Goal: Task Accomplishment & Management: Complete application form

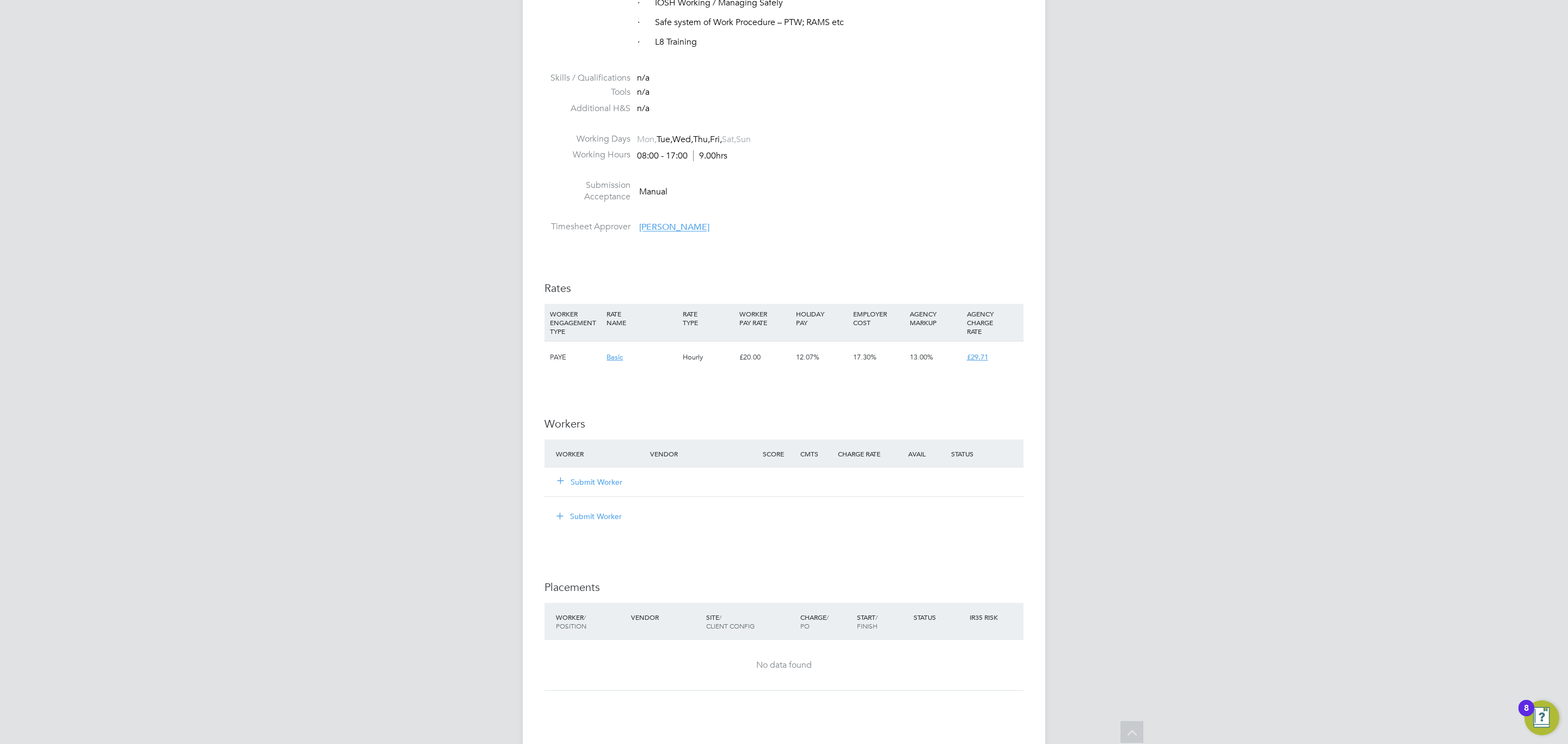
scroll to position [1225, 0]
click at [609, 478] on button "Submit Worker" at bounding box center [590, 480] width 65 height 11
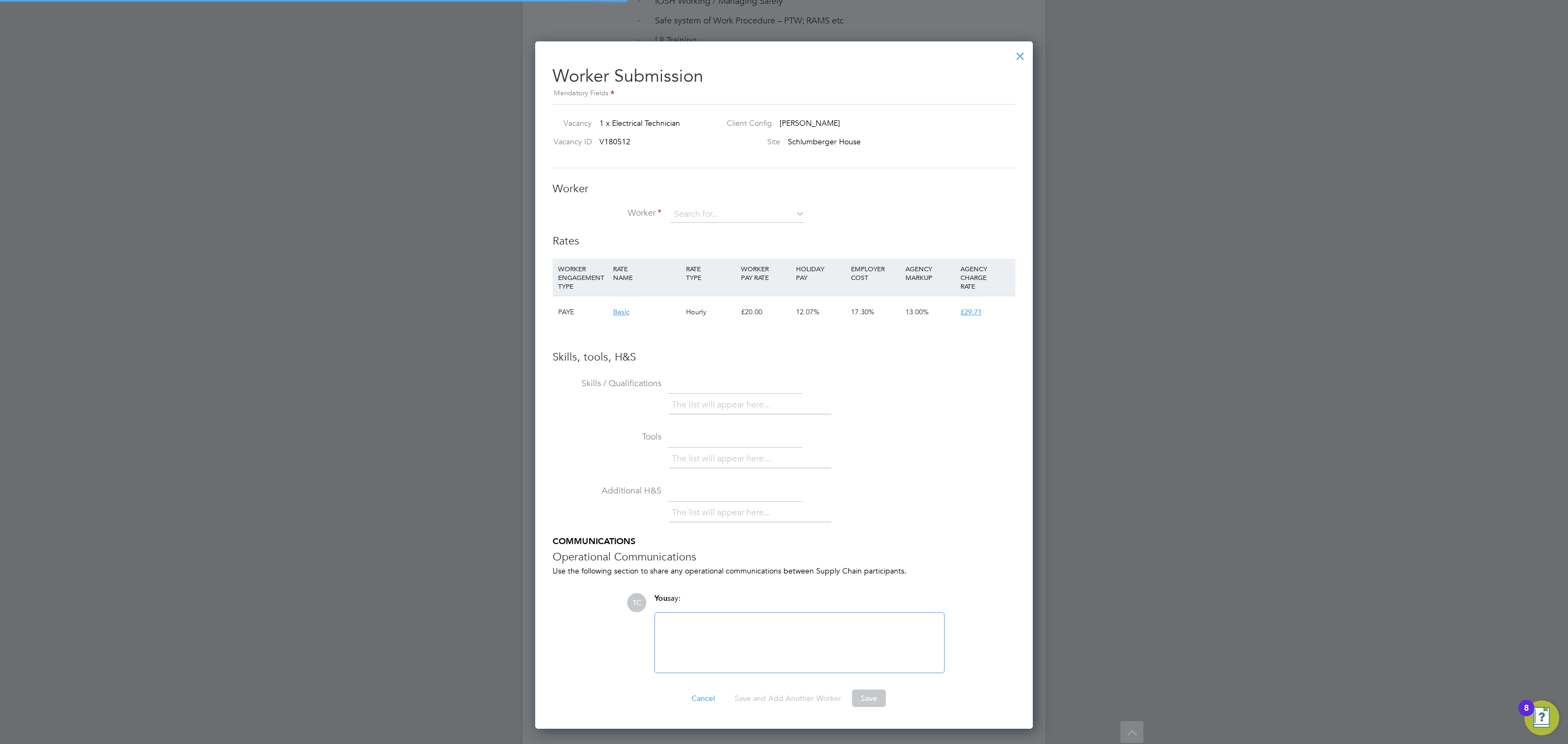
scroll to position [690, 498]
click at [758, 272] on li "[PERSON_NAME] (NCooper100)" at bounding box center [762, 274] width 186 height 14
type input "[PERSON_NAME] (NCooper100)"
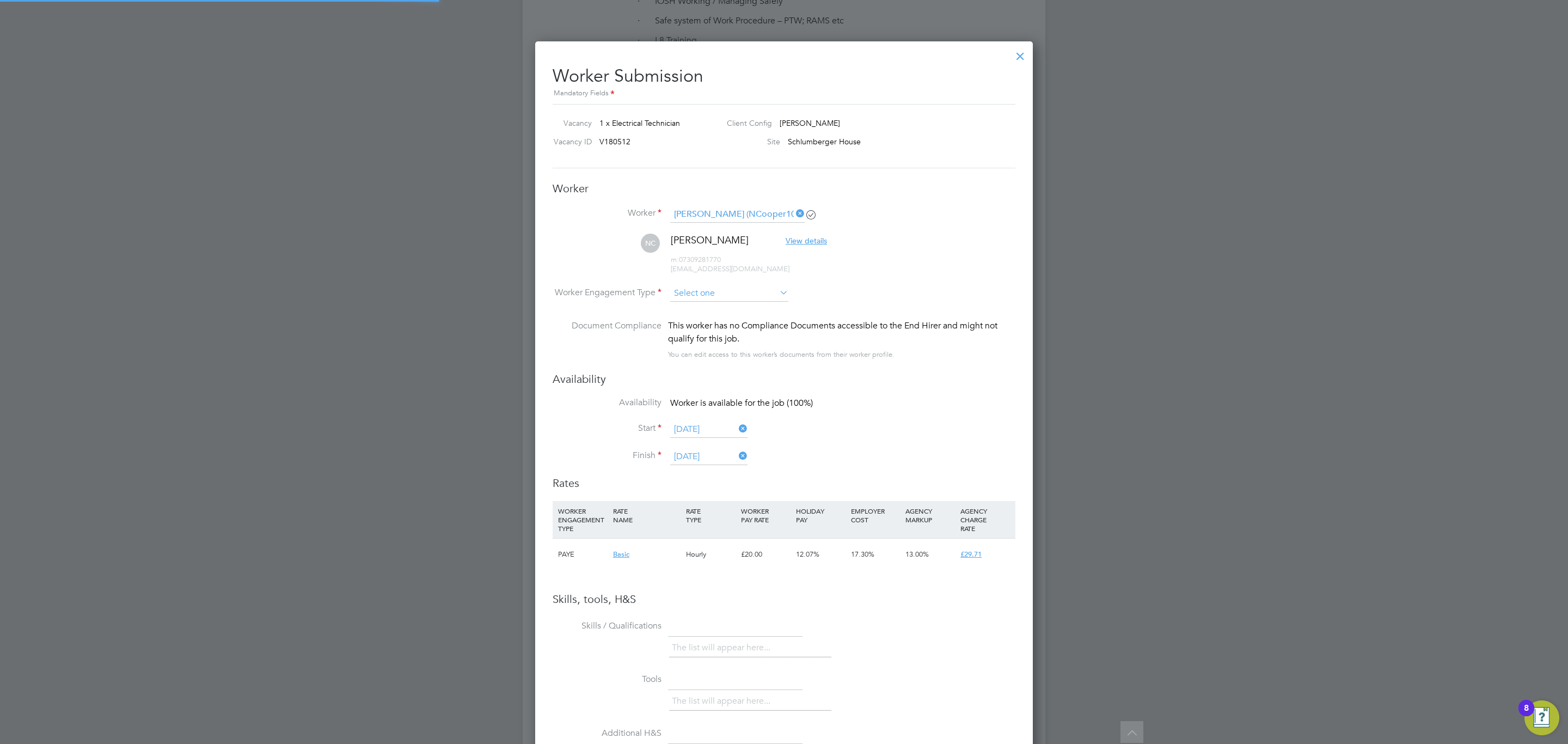
scroll to position [932, 498]
click at [721, 298] on input at bounding box center [729, 293] width 118 height 16
click at [719, 322] on li "PAYE" at bounding box center [729, 323] width 119 height 14
type input "PAYE"
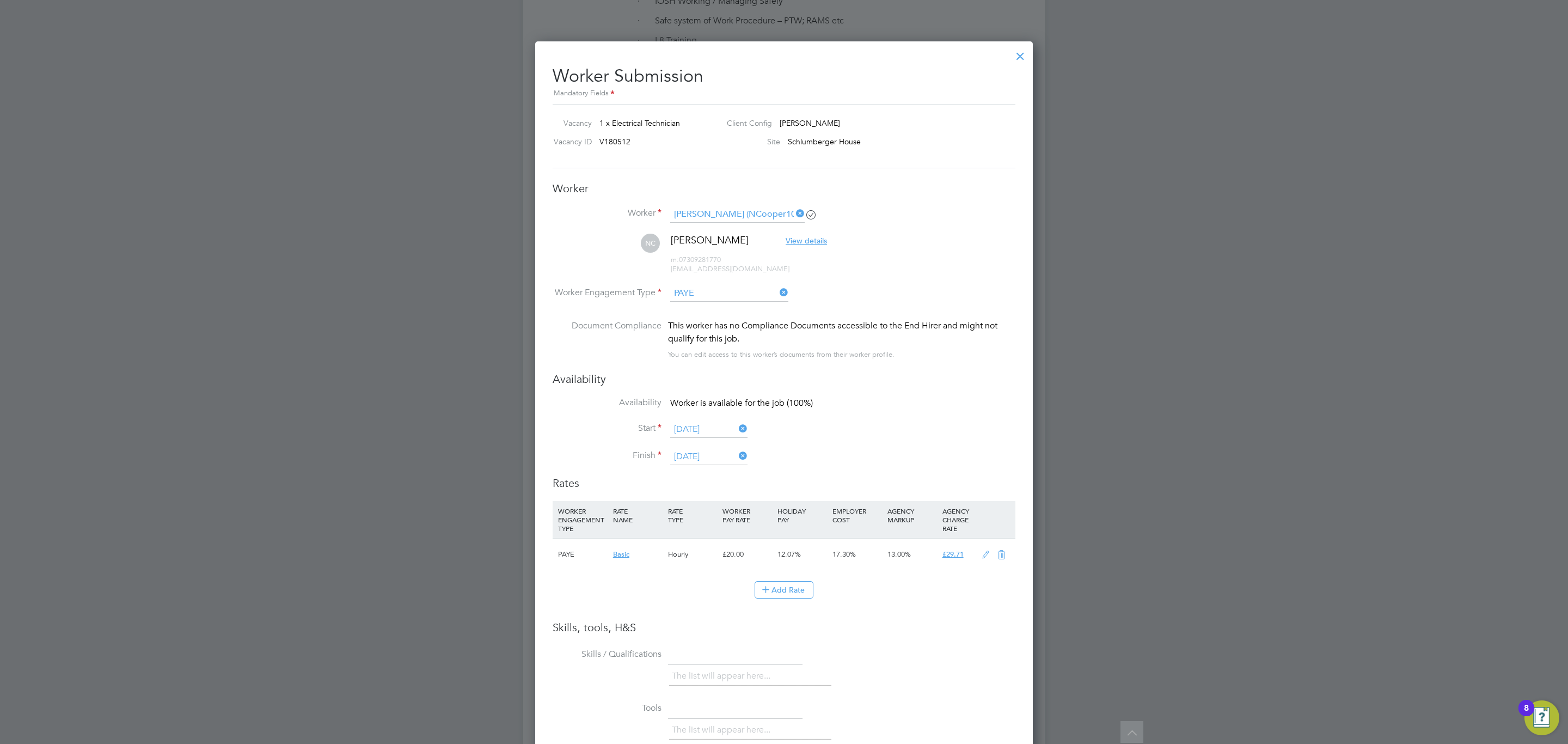
click at [983, 554] on icon at bounding box center [986, 554] width 14 height 9
click at [737, 602] on input "20" at bounding box center [746, 594] width 49 height 18
type input "2"
type input "2.970953286"
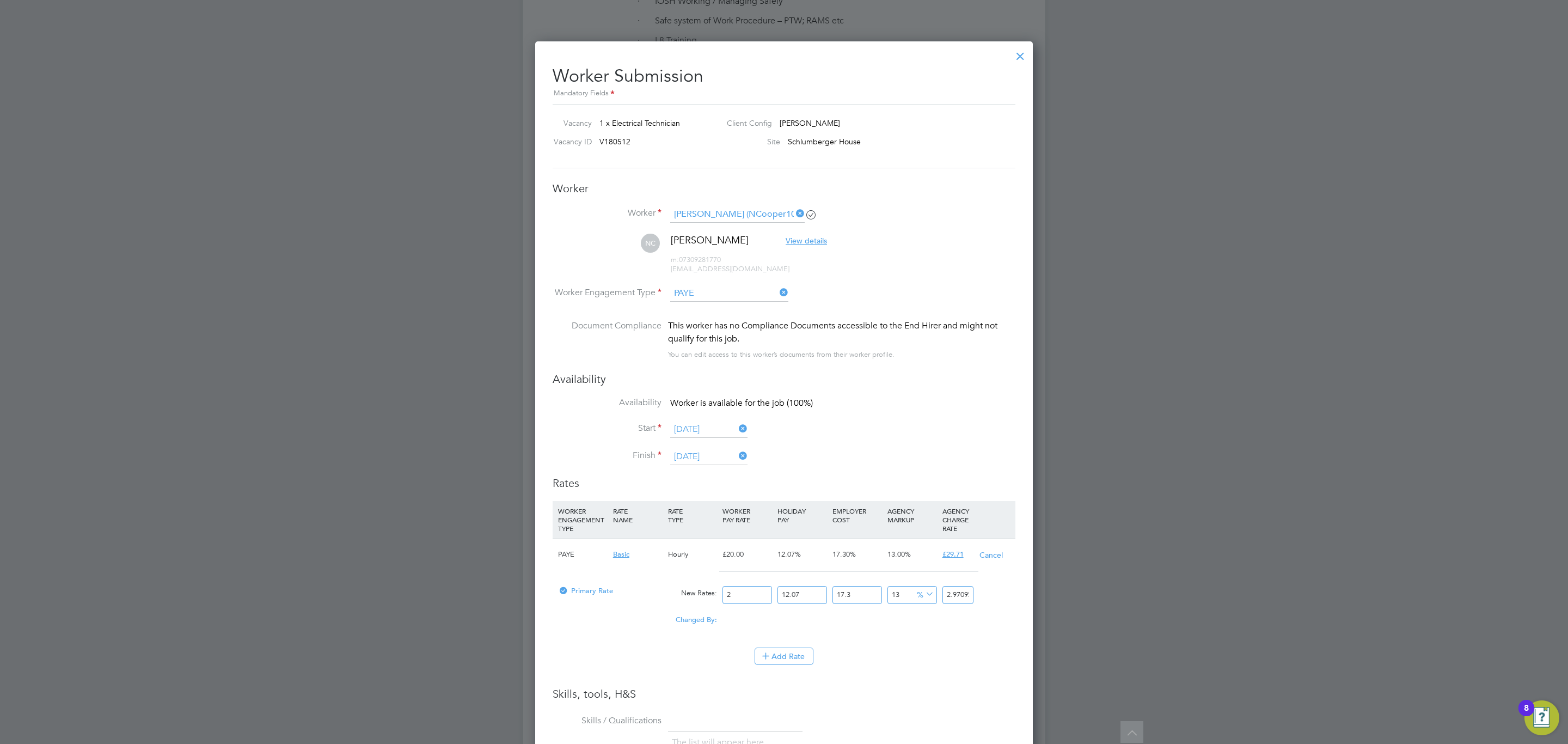
type input "25"
type input "37.136916075"
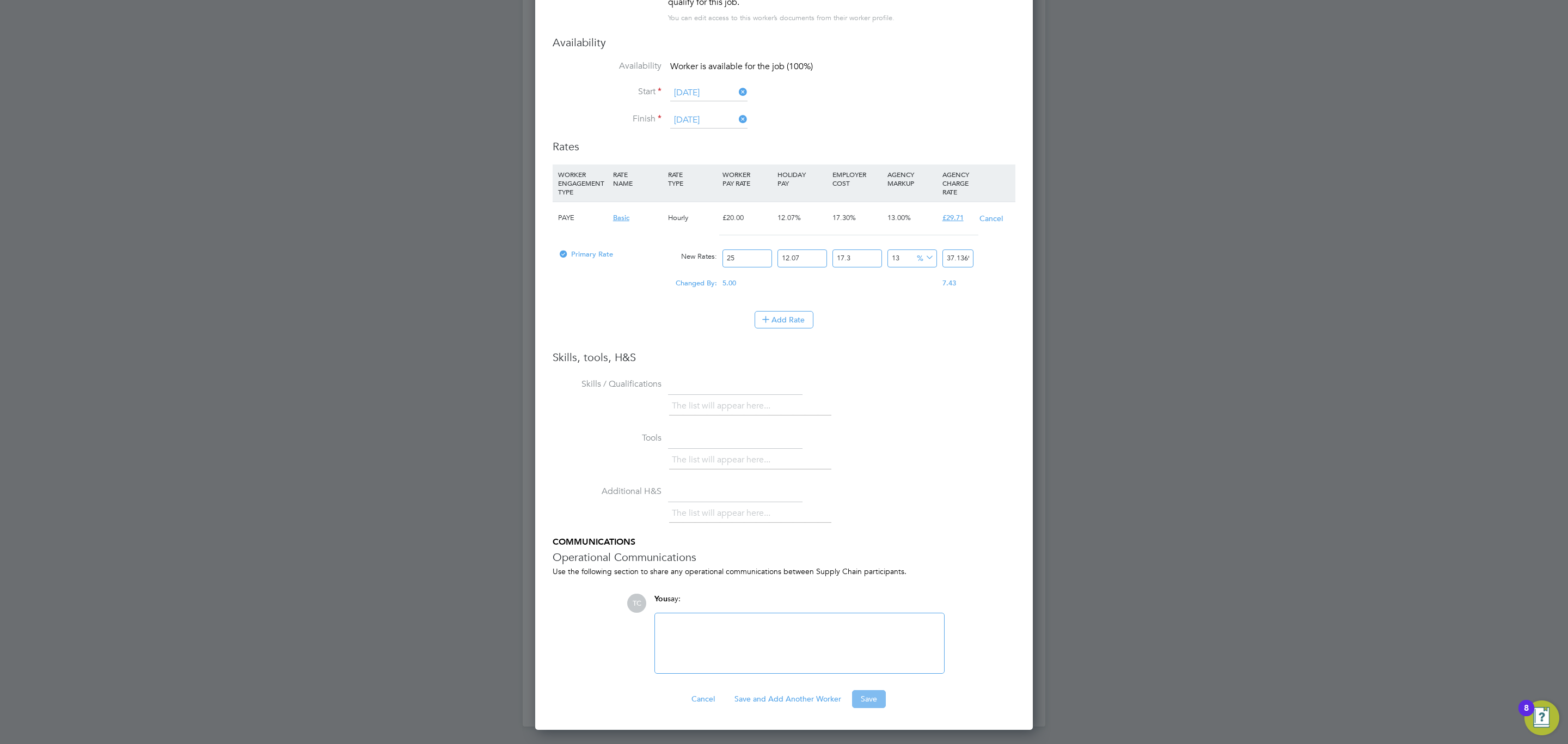
type input "25"
click at [866, 696] on button "Save" at bounding box center [868, 699] width 34 height 17
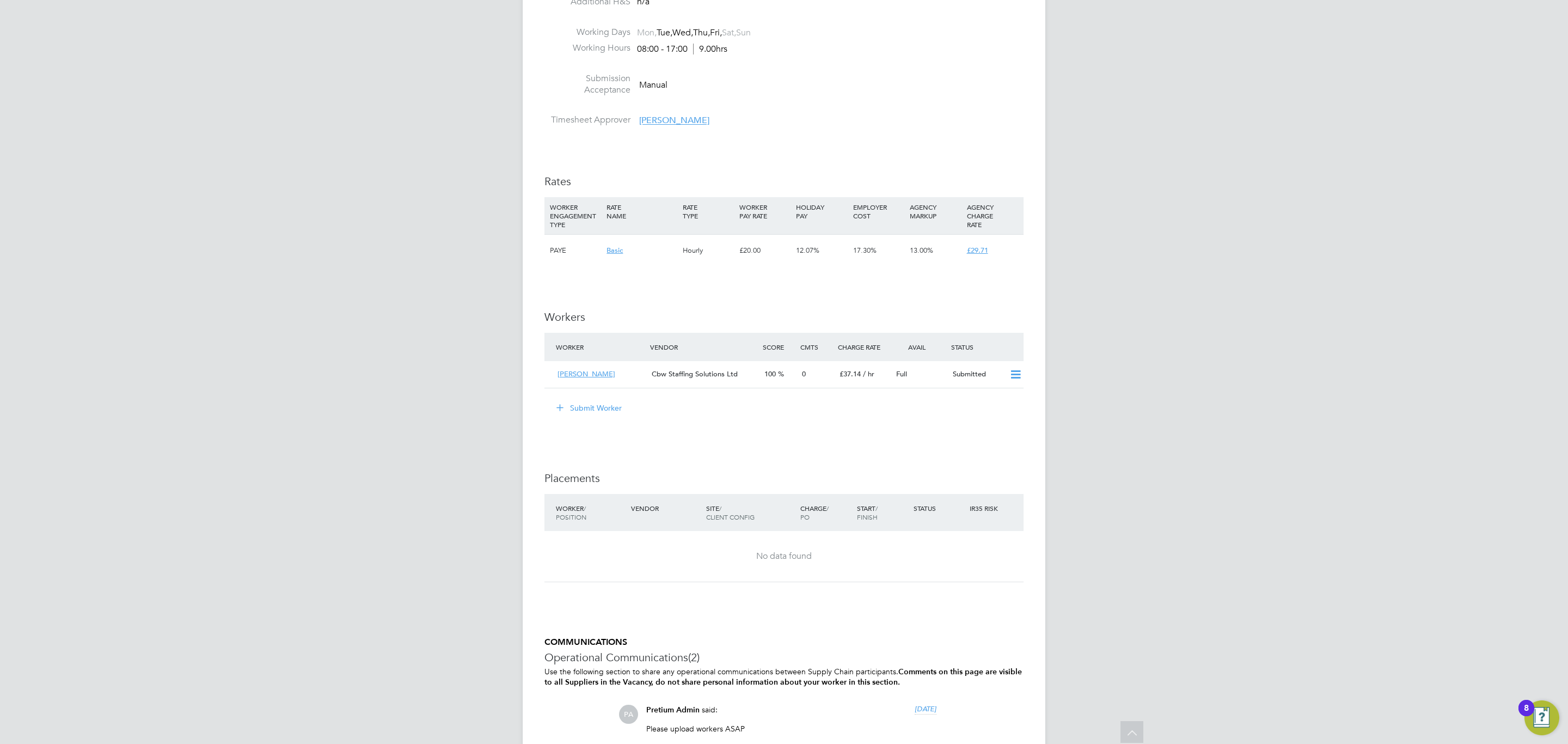
scroll to position [1470, 0]
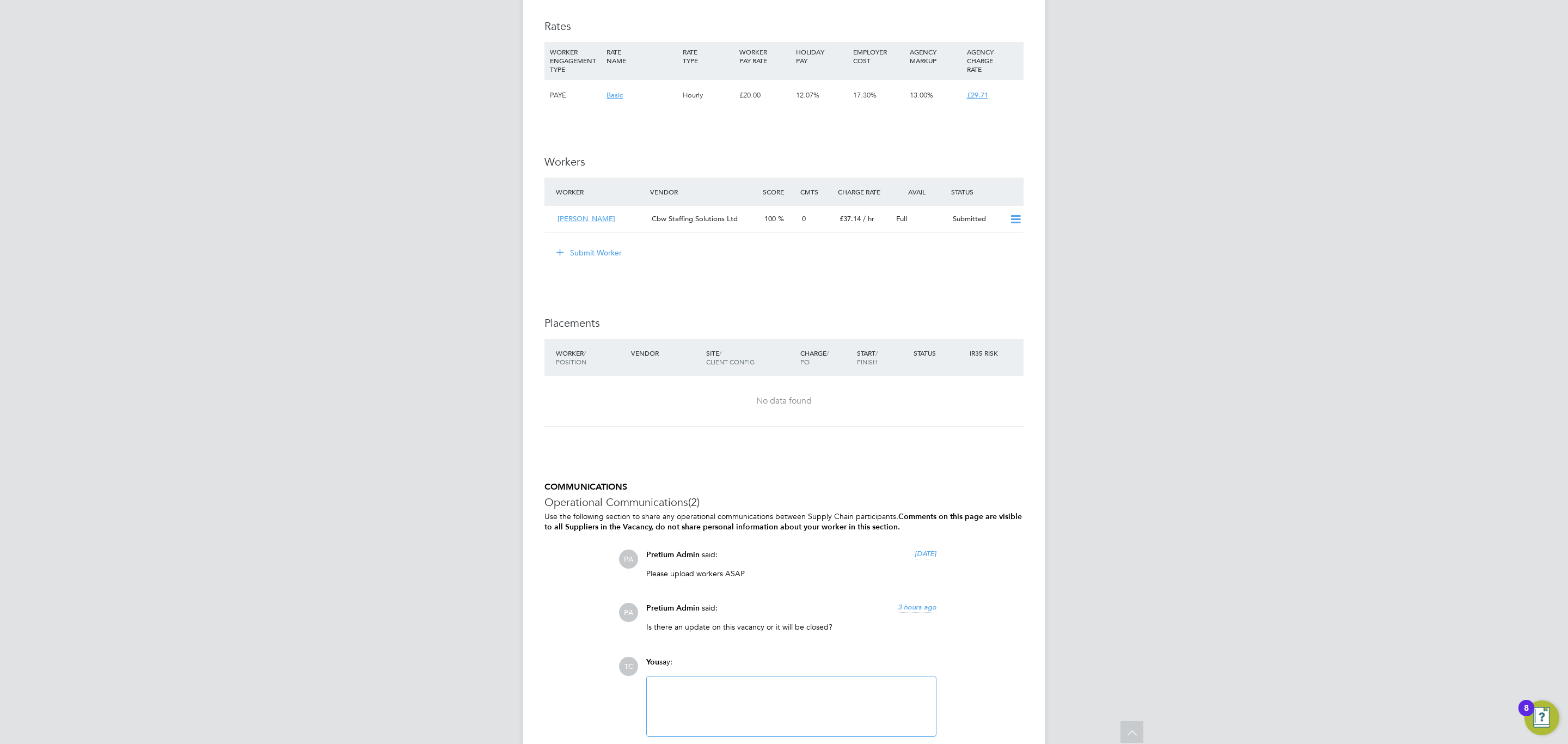
scroll to position [1562, 0]
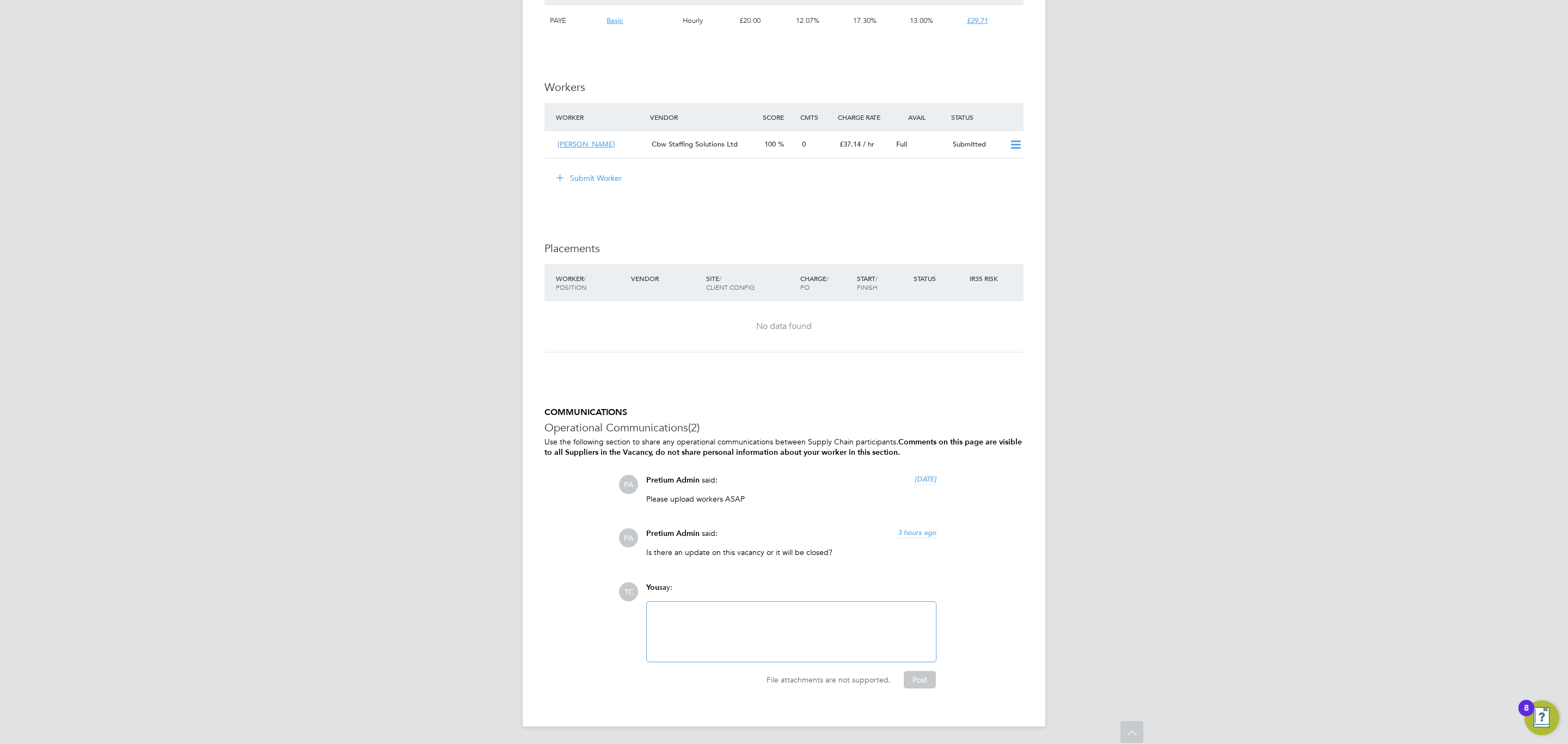
click at [735, 627] on div at bounding box center [791, 631] width 276 height 47
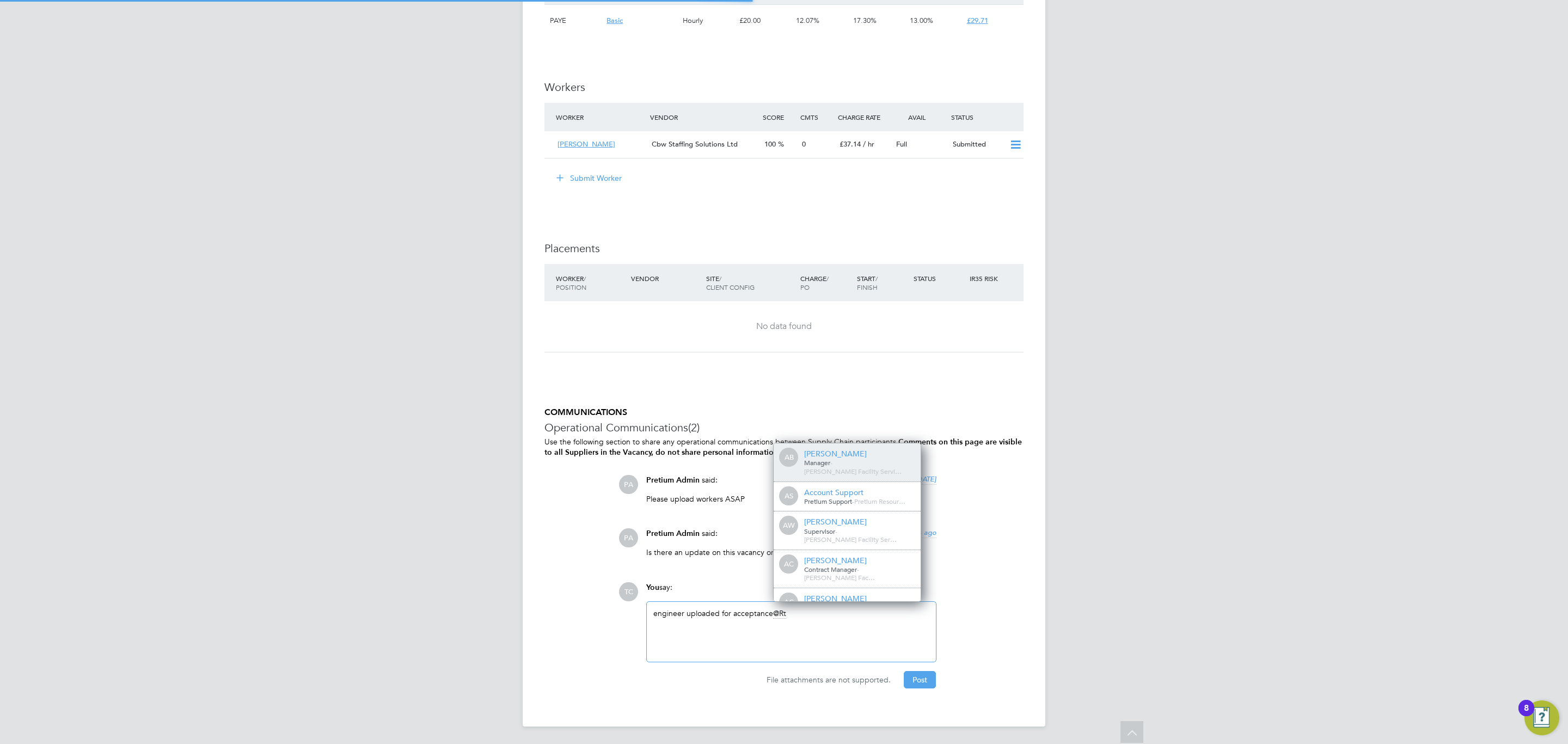
scroll to position [0, 0]
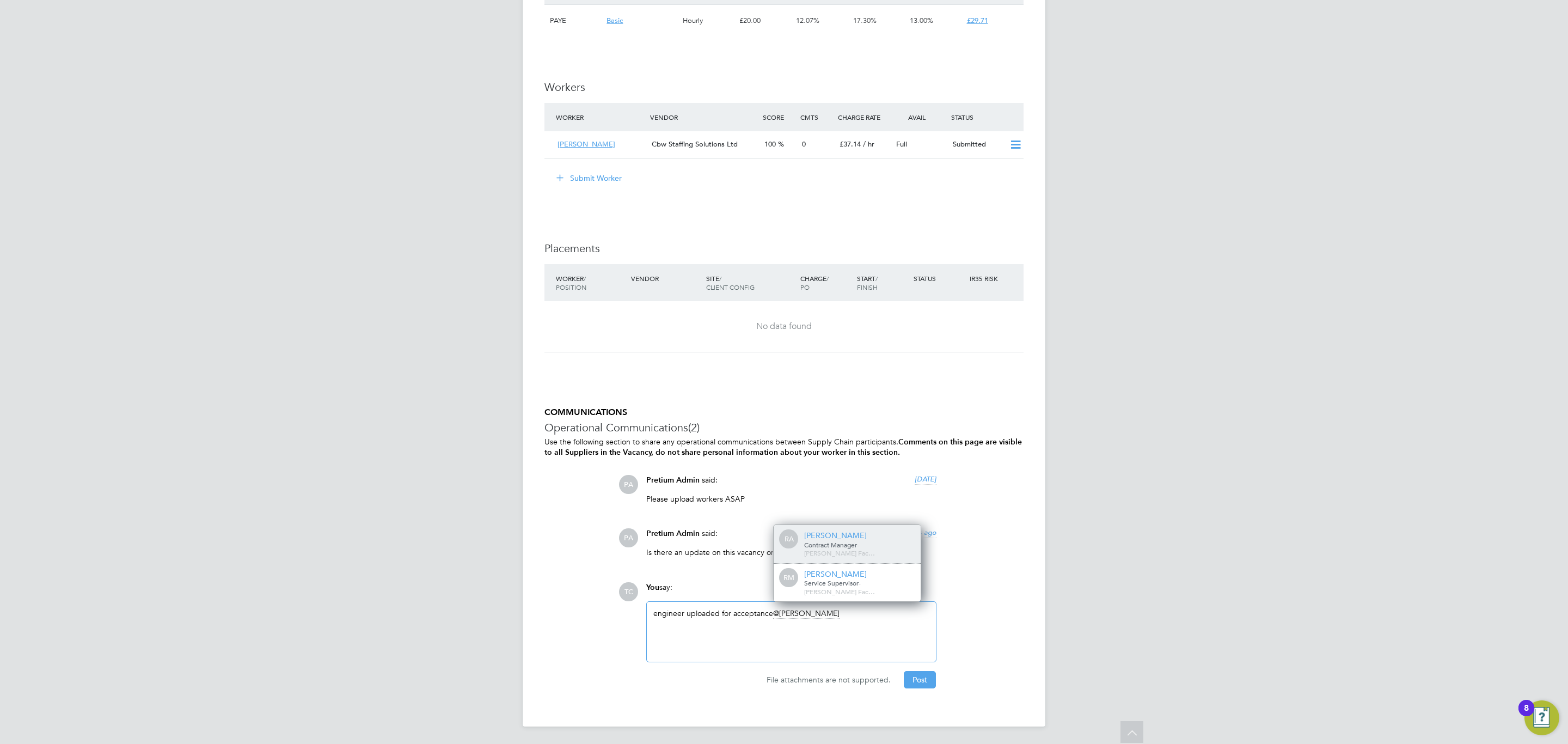
click at [863, 540] on div "[PERSON_NAME]" at bounding box center [858, 535] width 109 height 10
click at [907, 679] on button "Post" at bounding box center [920, 679] width 32 height 17
